Goal: Answer question/provide support: Share knowledge or assist other users

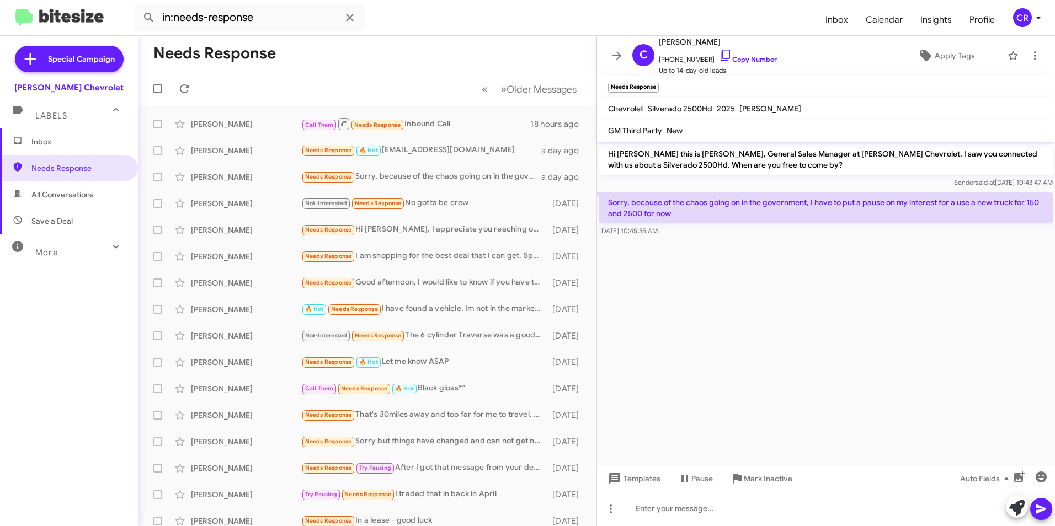
click at [63, 195] on span "All Conversations" at bounding box center [62, 194] width 62 height 11
type input "in:all-conversations"
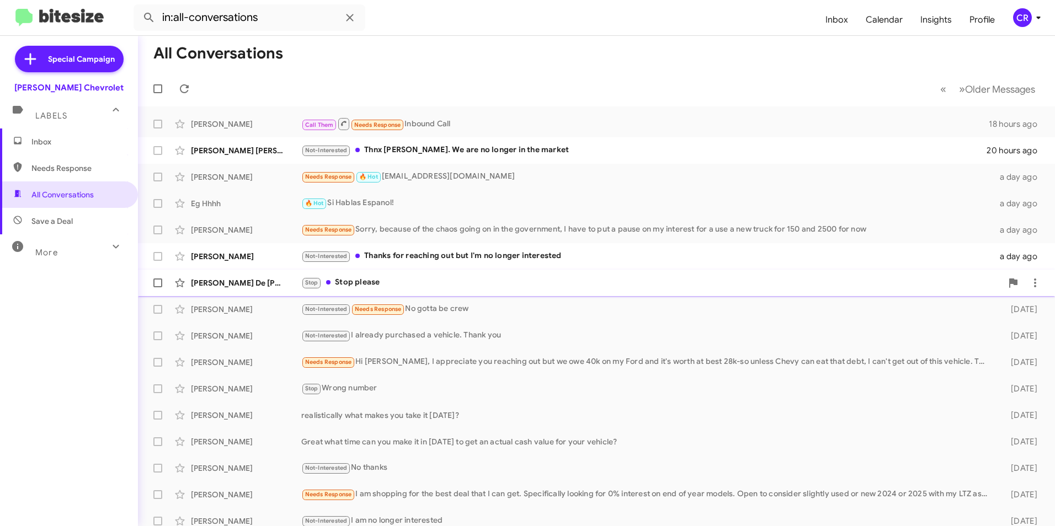
click at [410, 277] on div "Stop Stop please" at bounding box center [651, 282] width 700 height 13
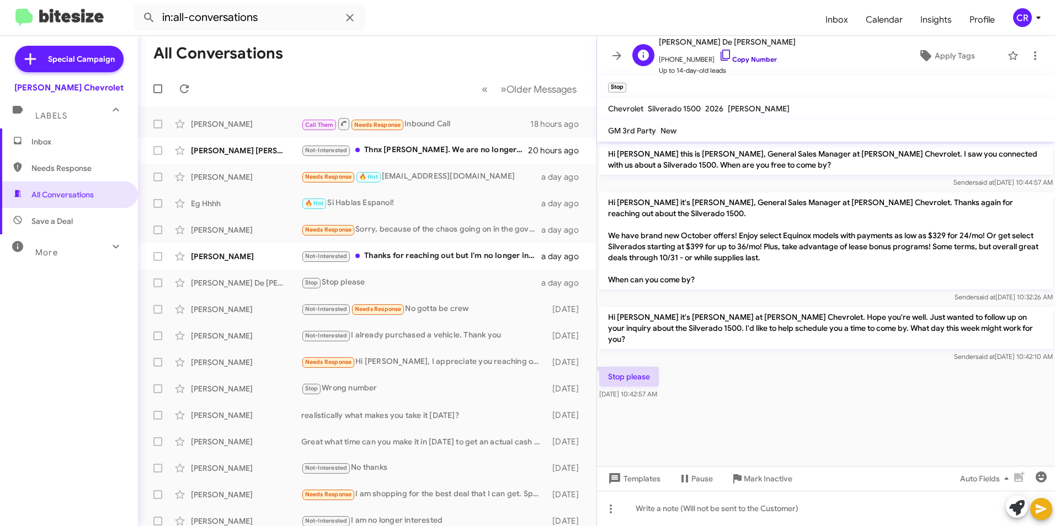
click at [732, 61] on link "Copy Number" at bounding box center [748, 59] width 58 height 8
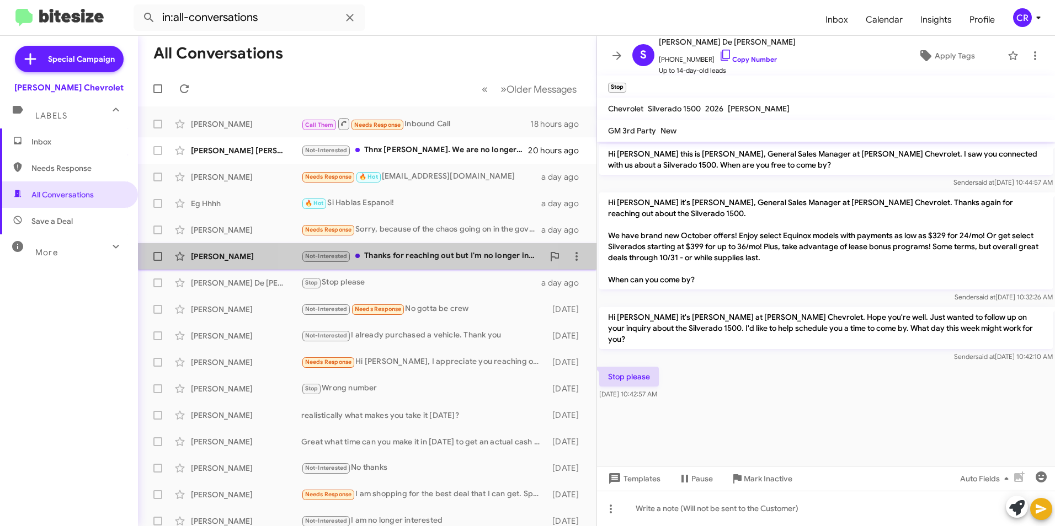
click at [397, 258] on div "Not-Interested Thanks for reaching out but I'm no longer interested" at bounding box center [422, 256] width 242 height 13
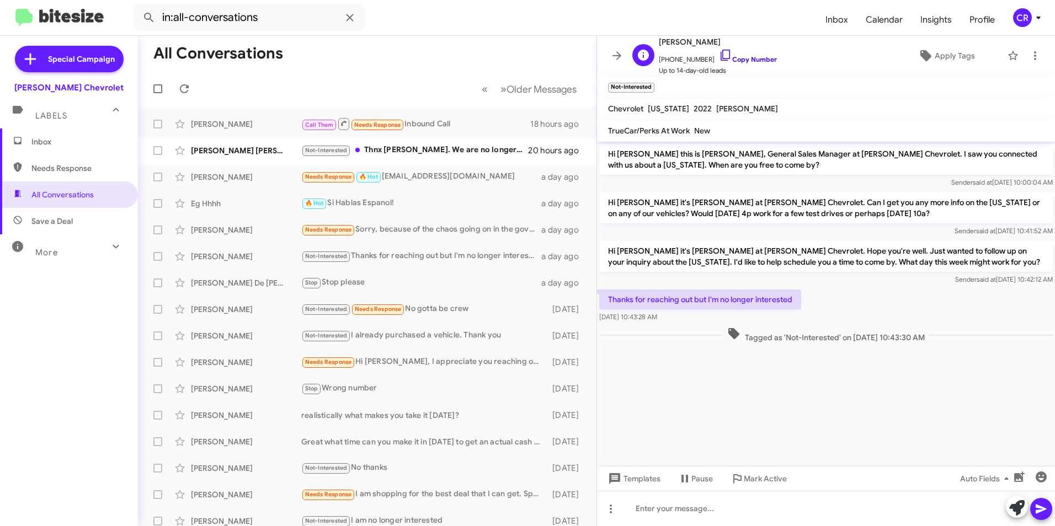
click at [735, 57] on link "Copy Number" at bounding box center [748, 59] width 58 height 8
